Goal: Find contact information: Find contact information

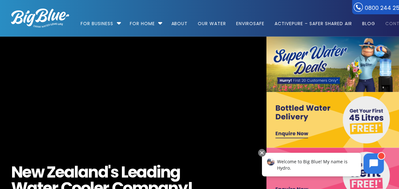
click at [393, 25] on link "Contact" at bounding box center [395, 20] width 29 height 41
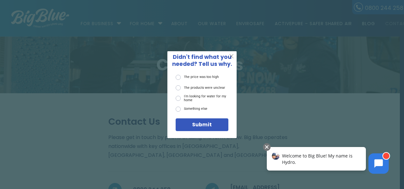
click at [232, 55] on span "X" at bounding box center [231, 56] width 5 height 7
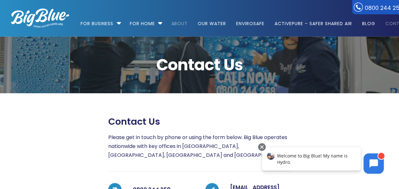
click at [183, 24] on link "About" at bounding box center [179, 20] width 25 height 41
